Goal: Find specific page/section: Find specific page/section

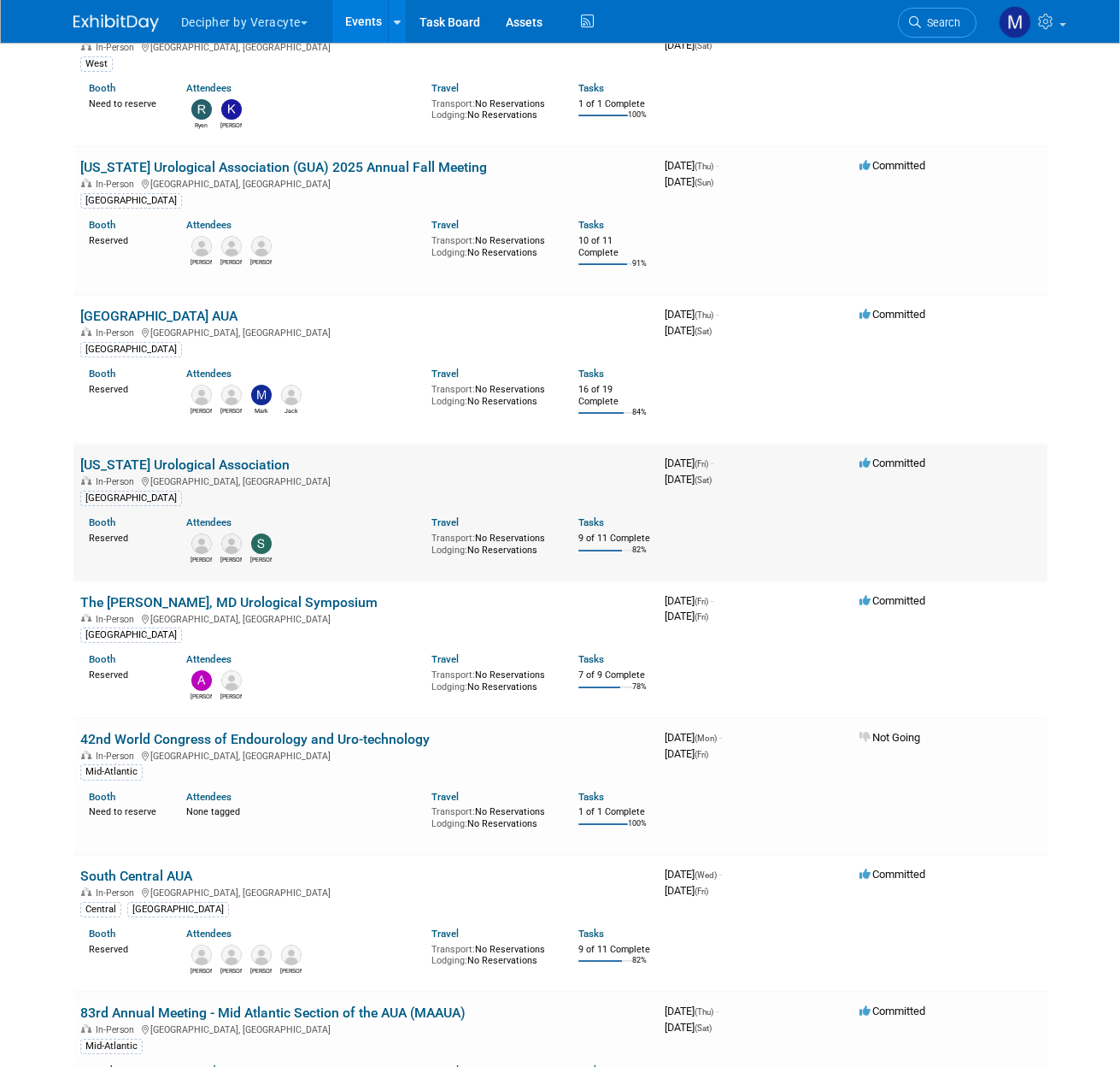
scroll to position [594, 0]
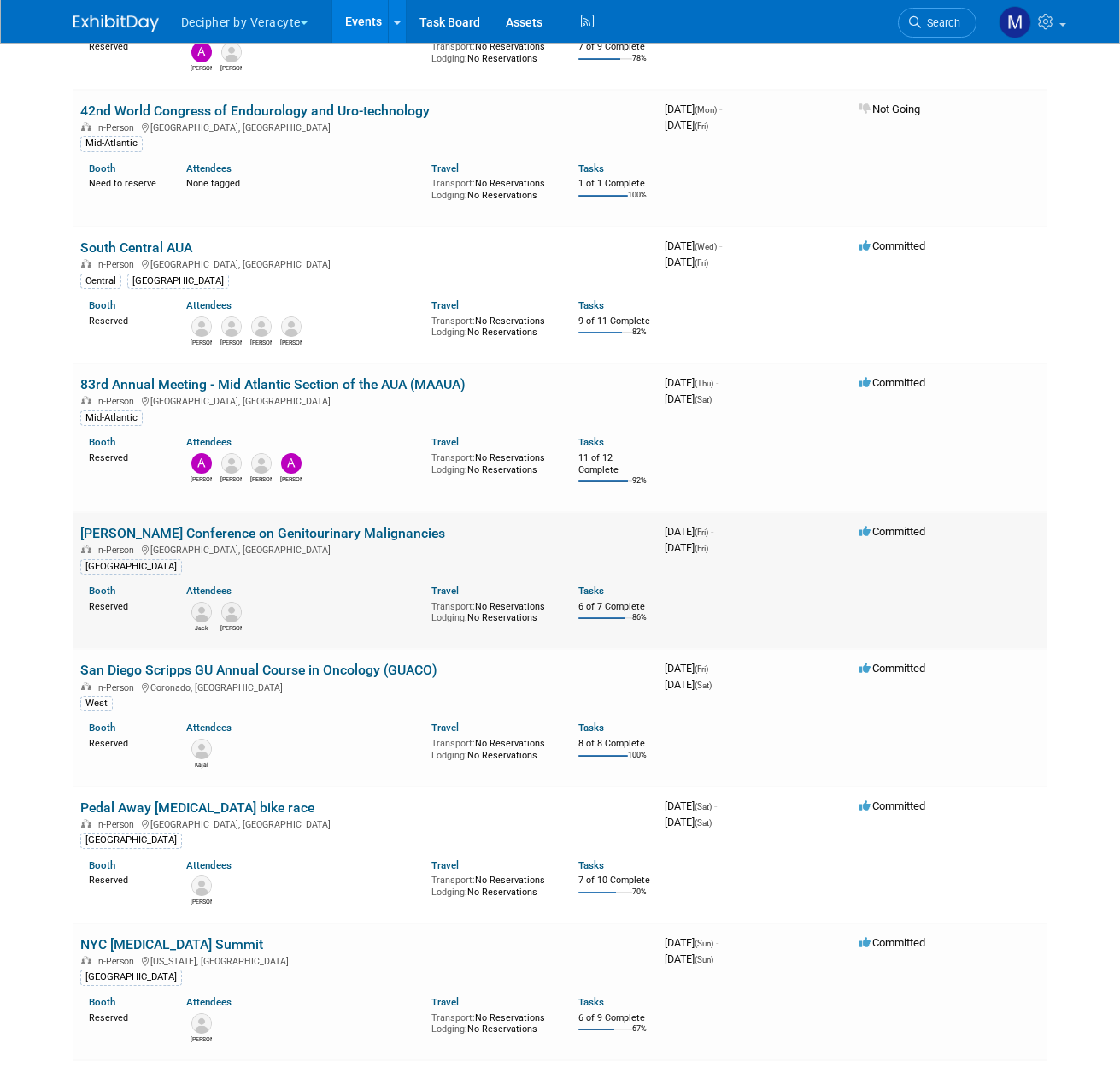
click at [289, 537] on link "[PERSON_NAME] Conference on Genitourinary Malignancies" at bounding box center [262, 533] width 365 height 16
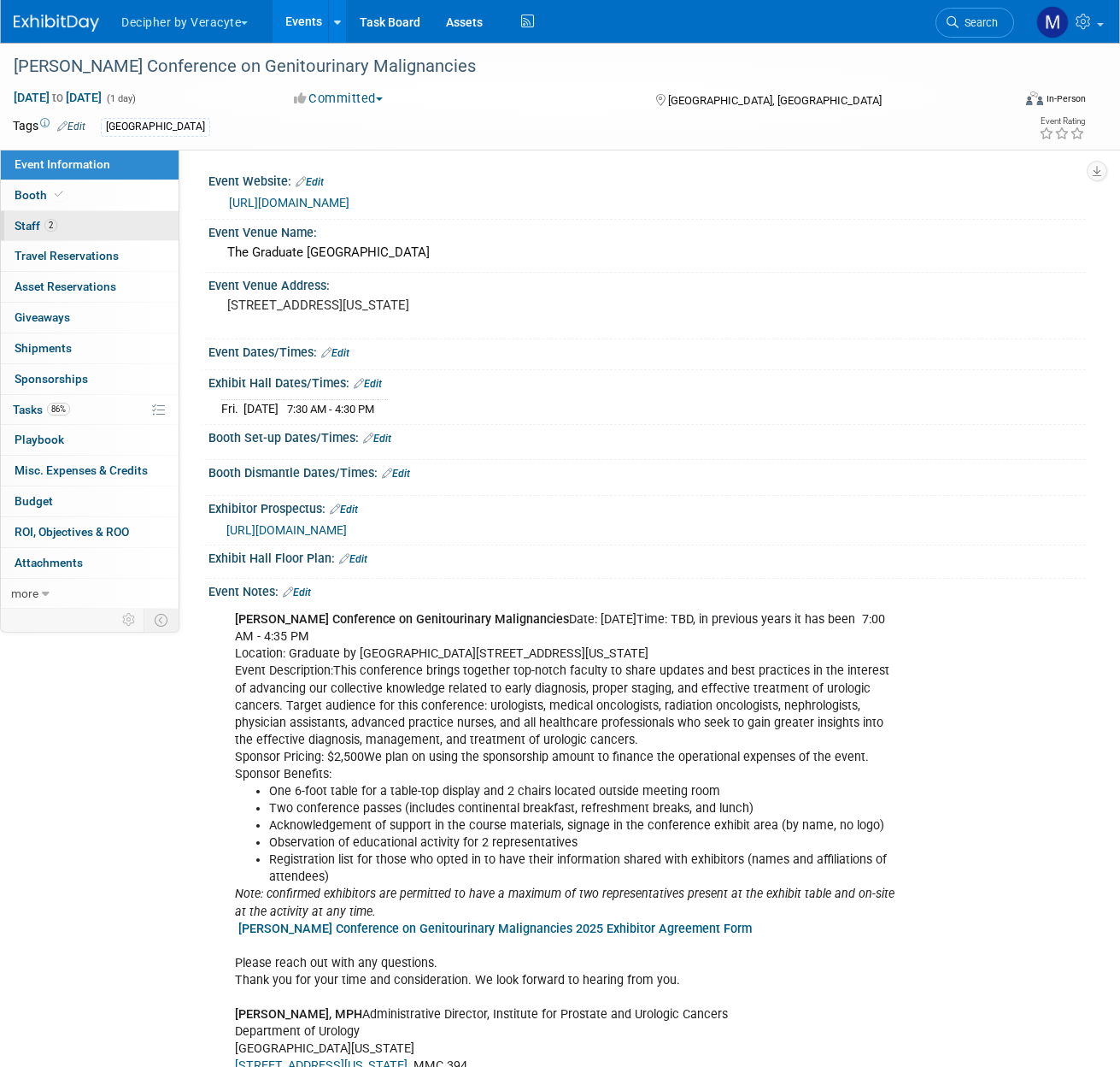
click at [45, 225] on span "2" at bounding box center [50, 224] width 13 height 13
